Goal: Task Accomplishment & Management: Manage account settings

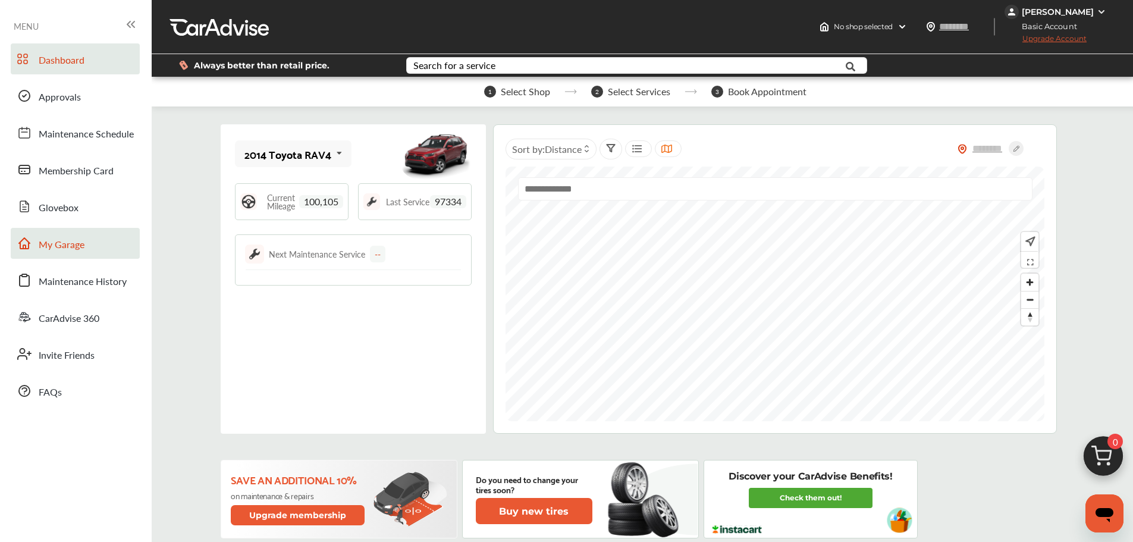
click at [84, 243] on span "My Garage" at bounding box center [62, 244] width 46 height 15
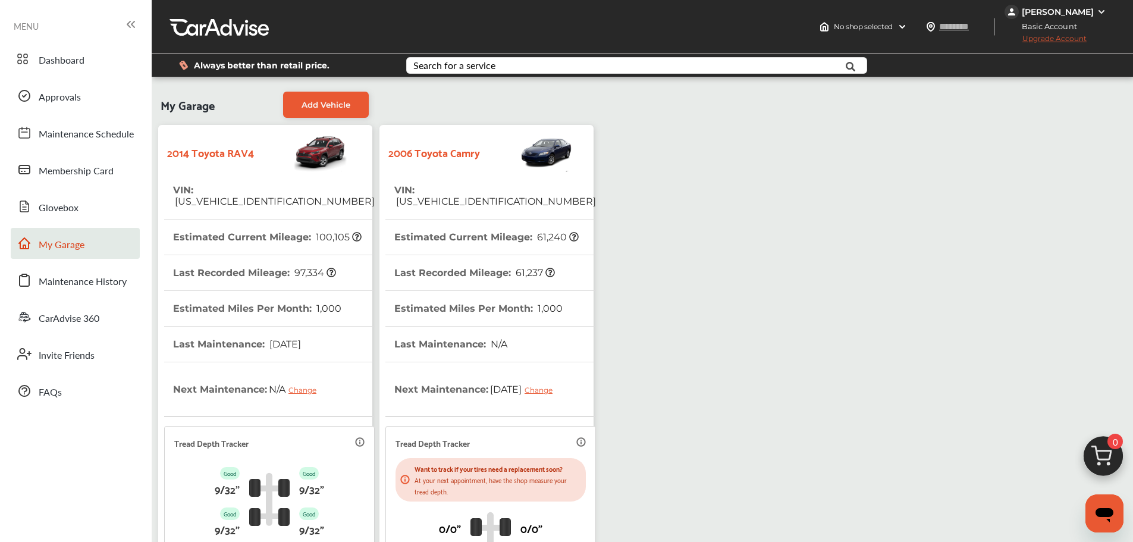
scroll to position [210, 0]
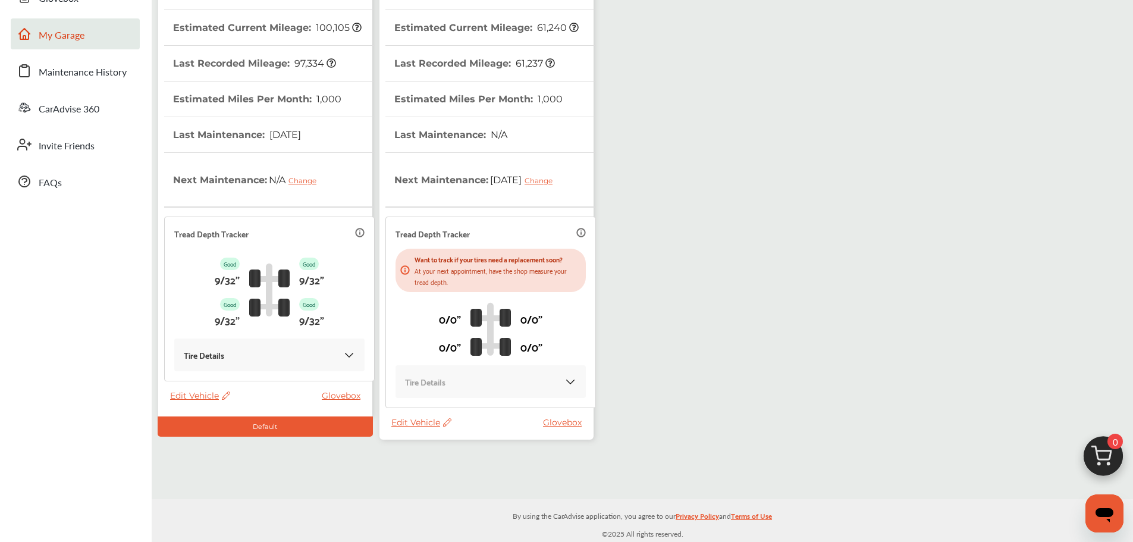
click at [419, 423] on span "Edit Vehicle" at bounding box center [421, 422] width 60 height 11
click at [457, 471] on div "Use this vehicle" at bounding box center [472, 472] width 107 height 18
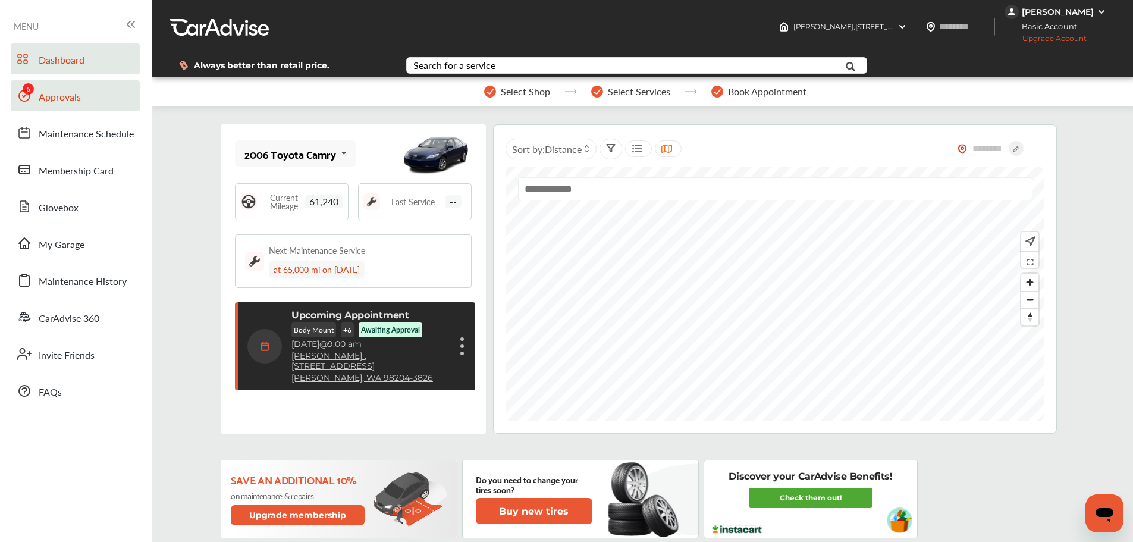
click at [51, 89] on link "Approvals" at bounding box center [75, 95] width 129 height 31
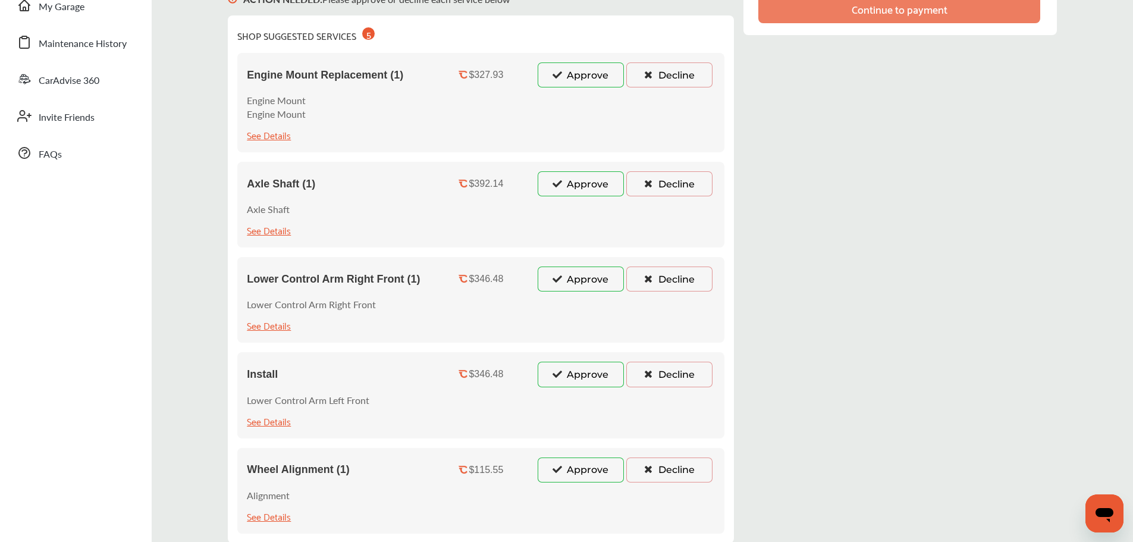
scroll to position [337, 0]
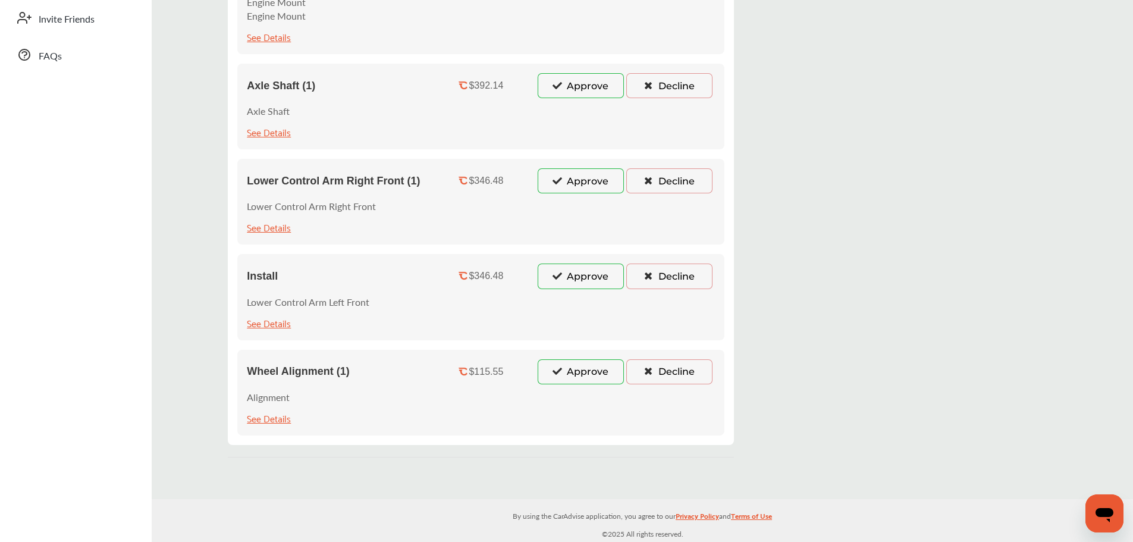
click at [579, 373] on button "Approve" at bounding box center [581, 371] width 86 height 25
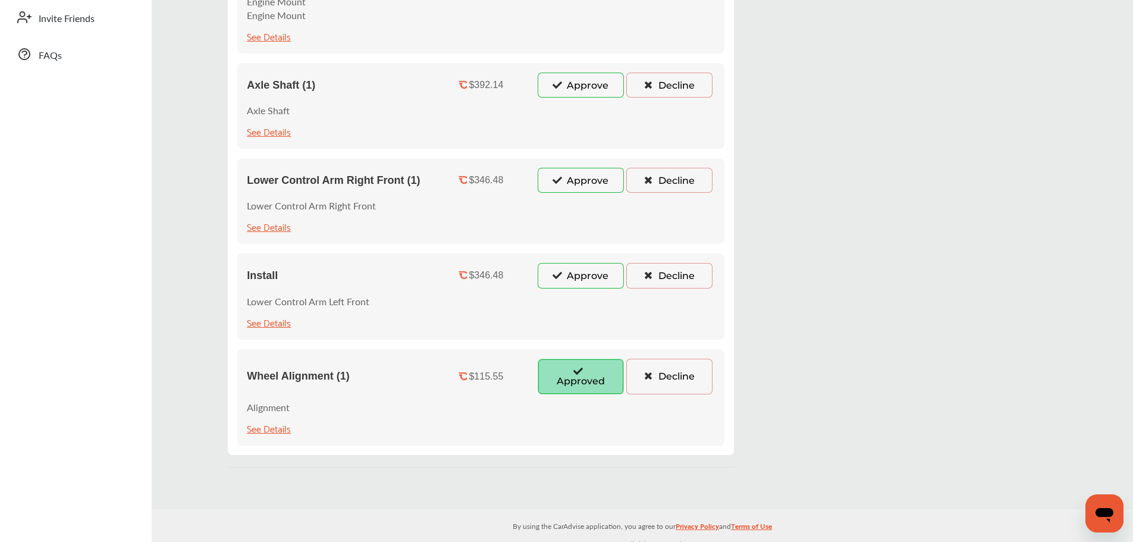
click at [577, 283] on button "Approve" at bounding box center [581, 275] width 86 height 25
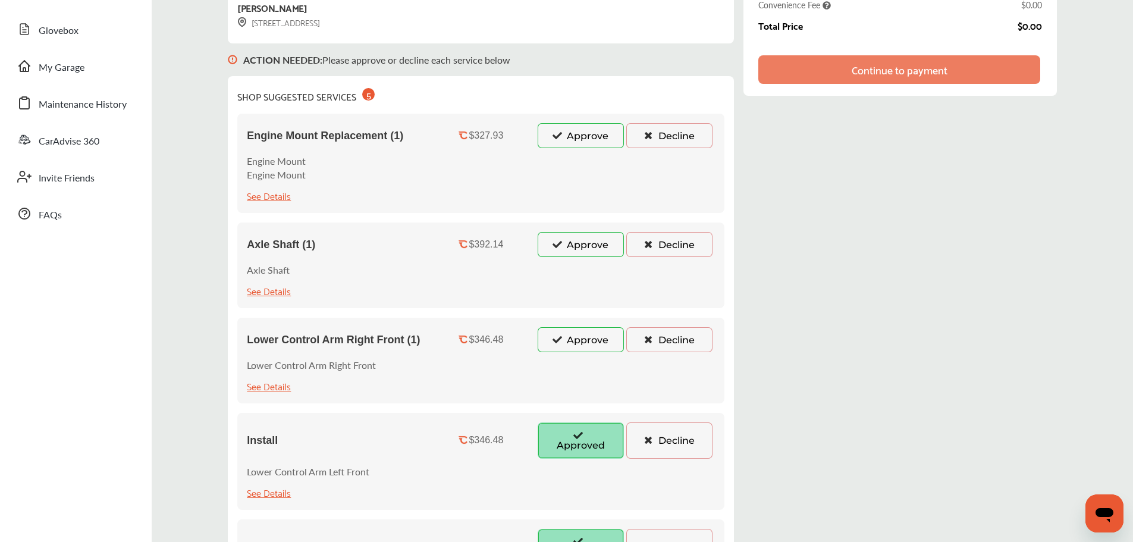
scroll to position [158, 0]
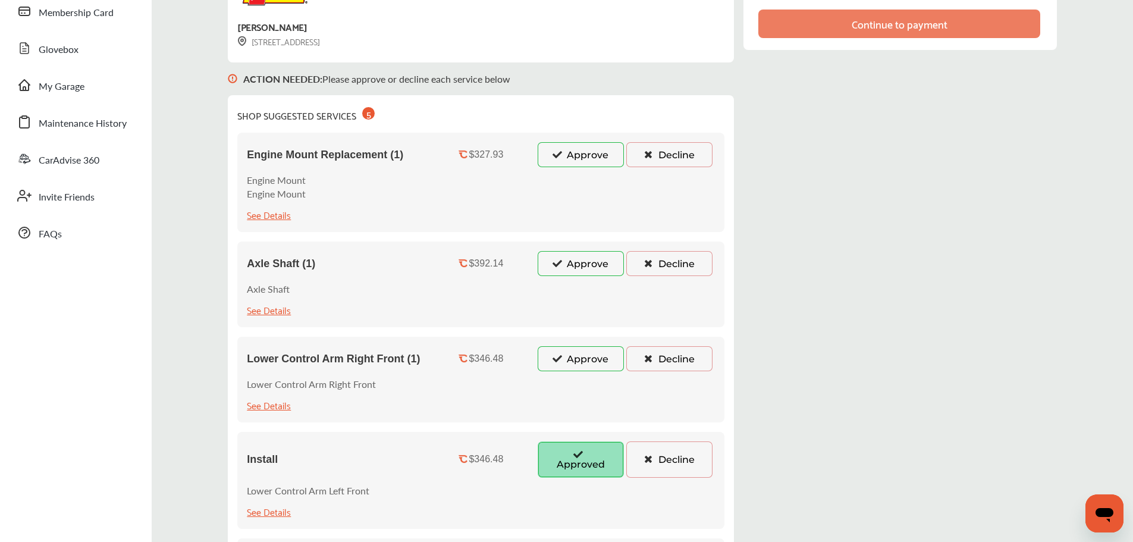
click at [591, 343] on div "Lower Control Arm Right Front (1) $346.48 Approve Decline Lower Control Arm Rig…" at bounding box center [480, 380] width 487 height 86
click at [587, 355] on button "Approve" at bounding box center [581, 358] width 86 height 25
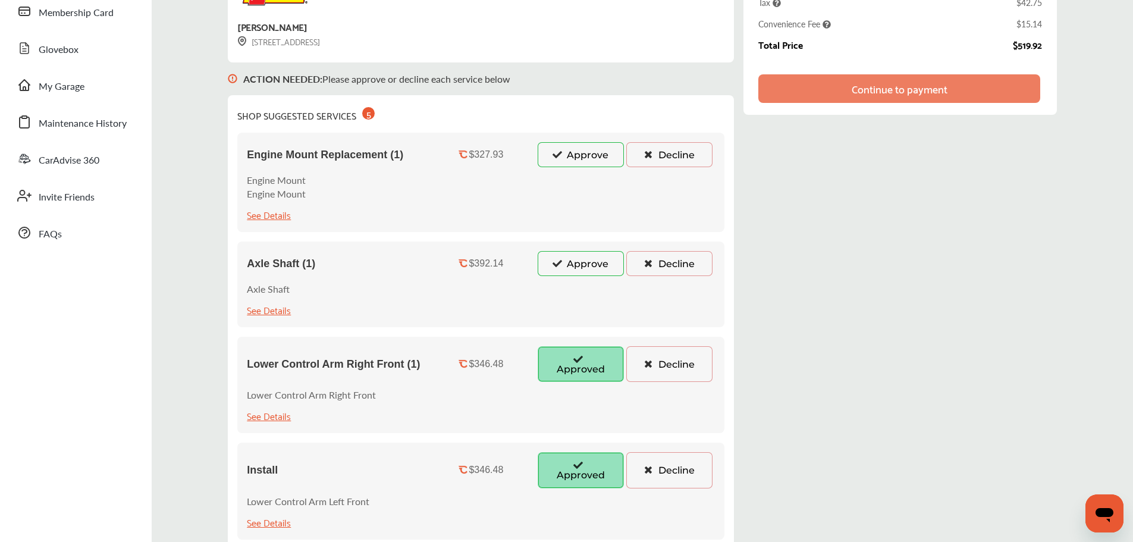
click at [582, 265] on button "Approve" at bounding box center [581, 263] width 86 height 25
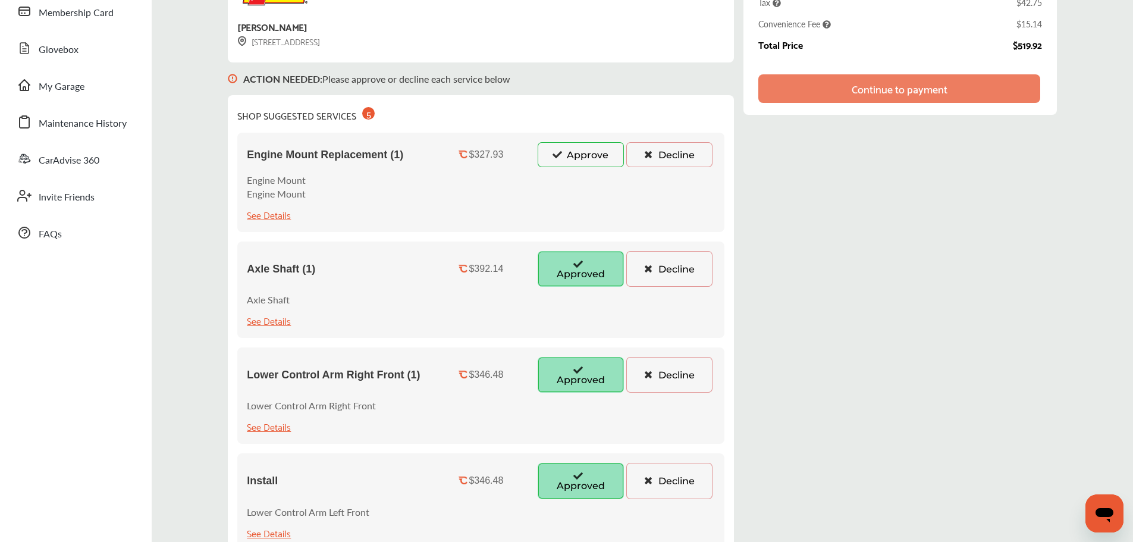
click at [578, 164] on button "Approve" at bounding box center [581, 154] width 86 height 25
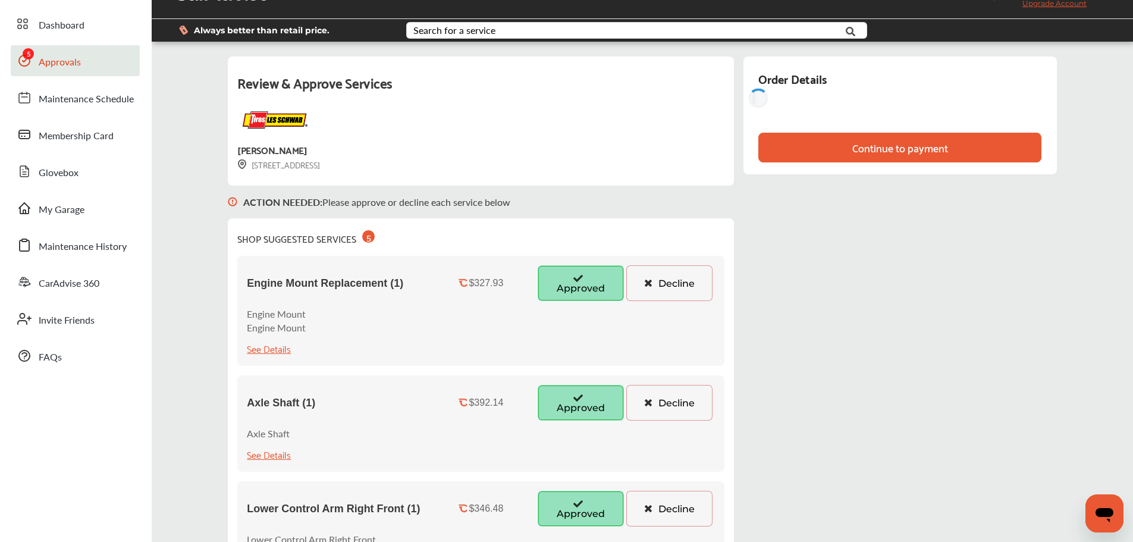
scroll to position [0, 0]
